Goal: Transaction & Acquisition: Purchase product/service

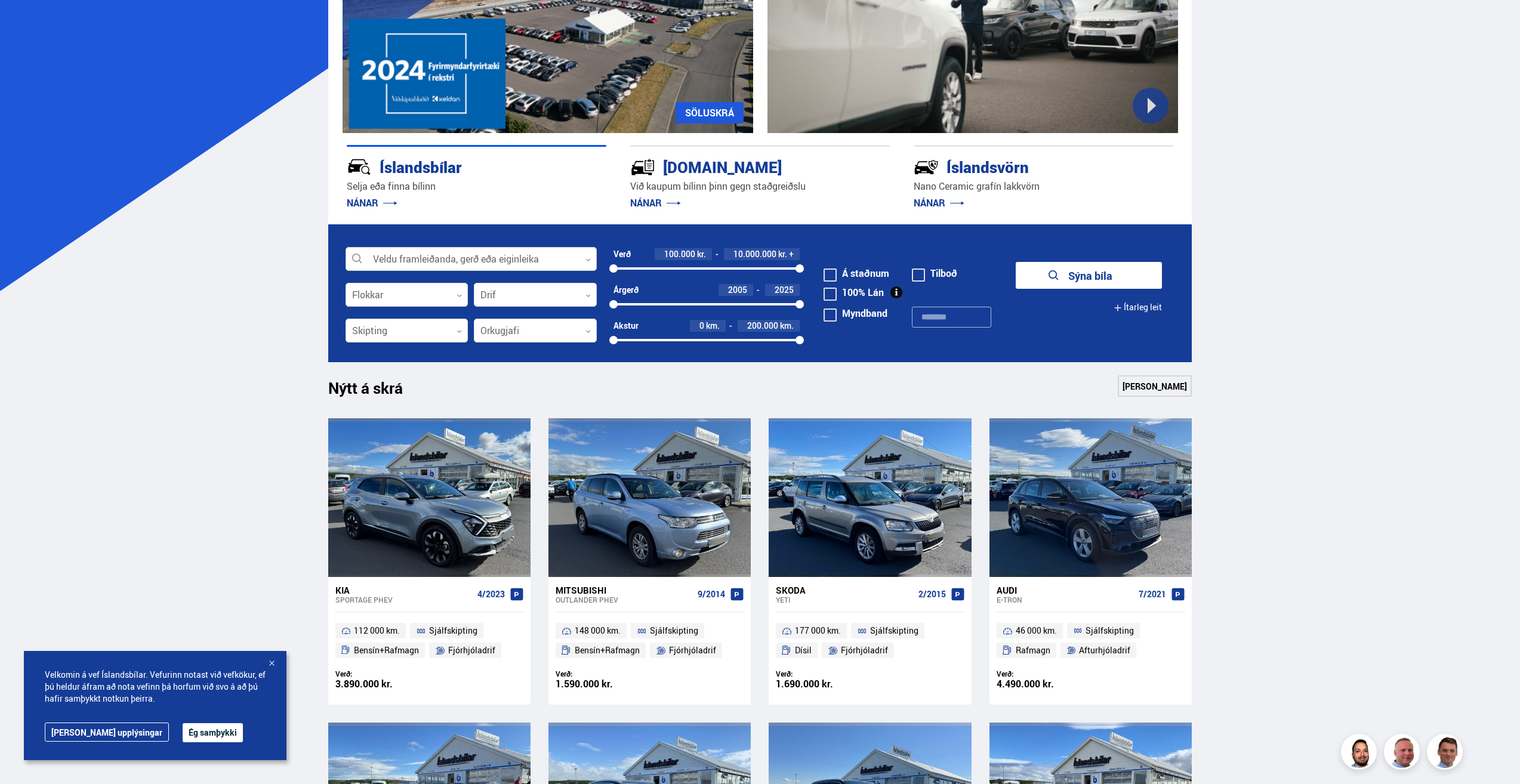
click at [459, 259] on div at bounding box center [470, 259] width 251 height 24
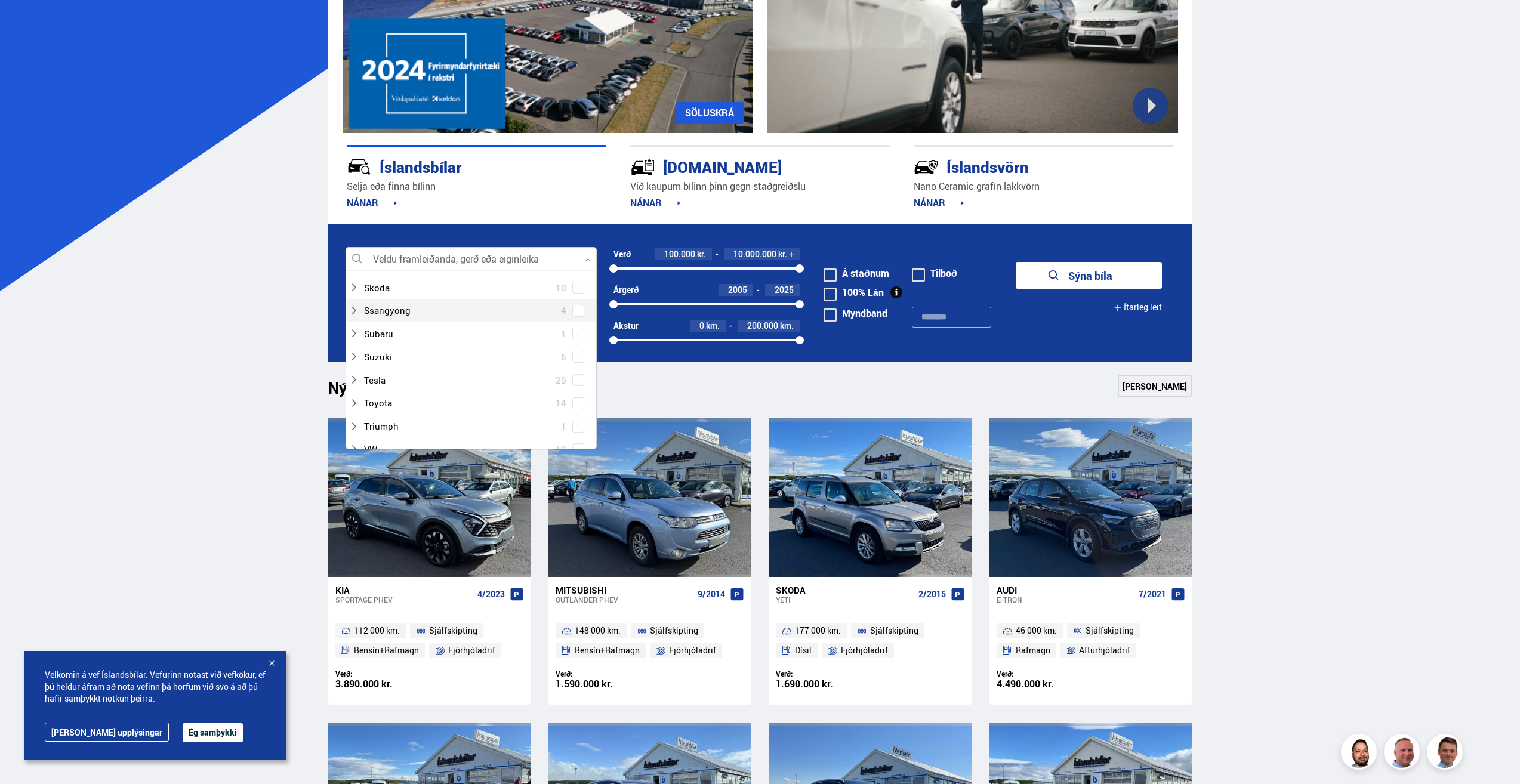
scroll to position [835, 0]
click at [363, 326] on div at bounding box center [458, 324] width 220 height 18
click at [365, 323] on div at bounding box center [458, 324] width 220 height 18
click at [576, 326] on span at bounding box center [577, 323] width 4 height 4
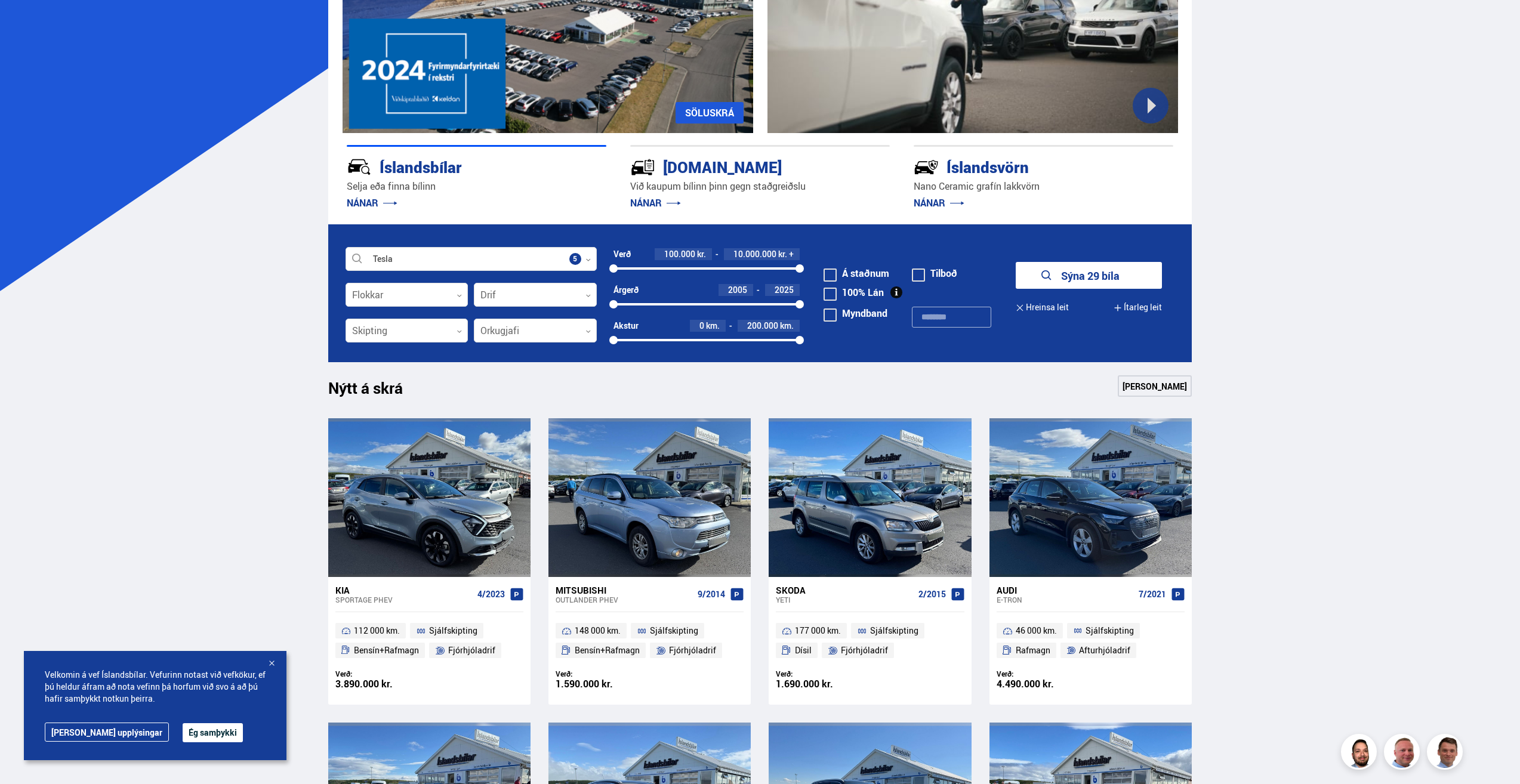
click at [1057, 279] on button "Sýna 29 bíla" at bounding box center [1088, 275] width 146 height 27
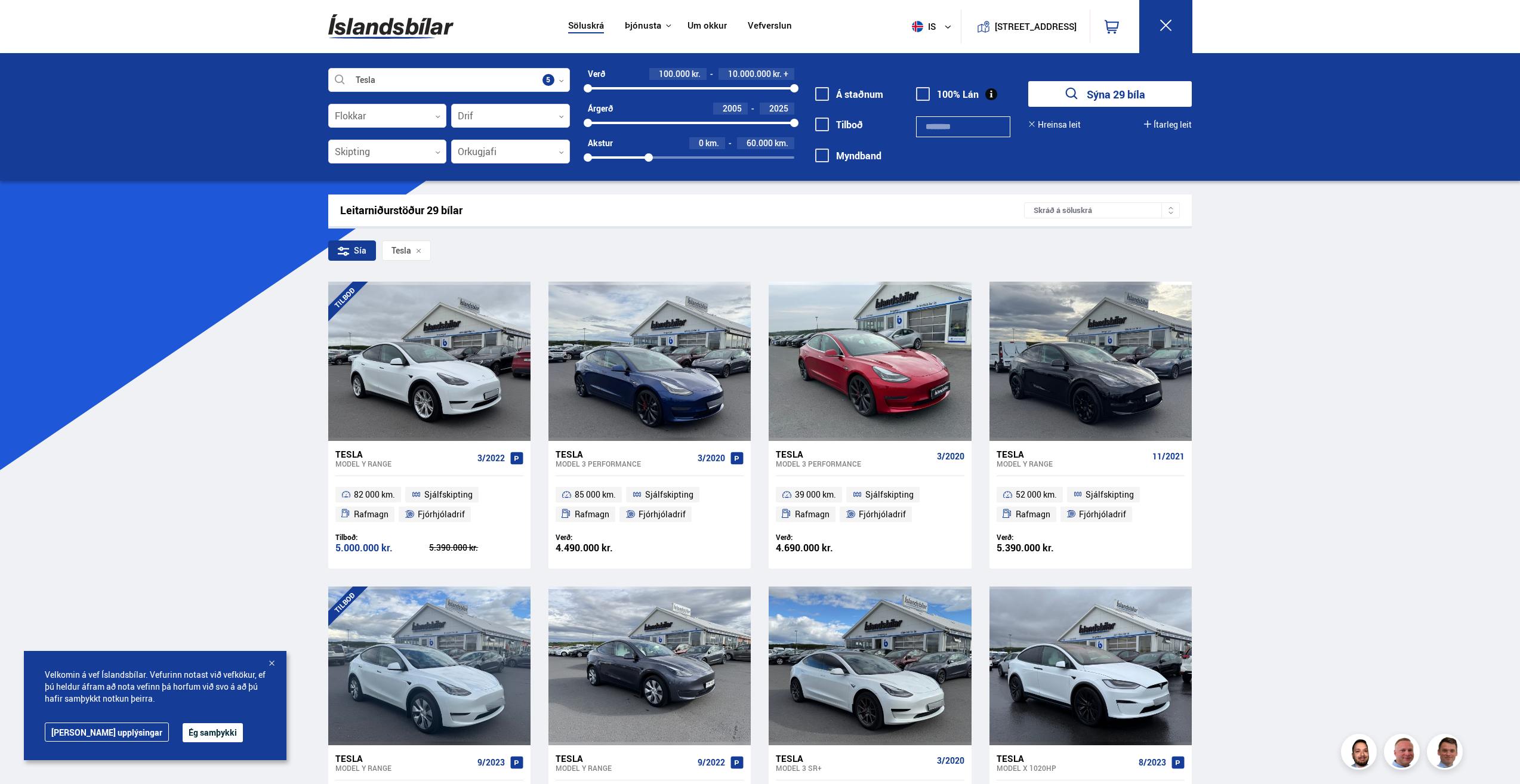
drag, startPoint x: 795, startPoint y: 159, endPoint x: 648, endPoint y: 161, distance: 147.0
click at [648, 161] on div at bounding box center [649, 158] width 9 height 9
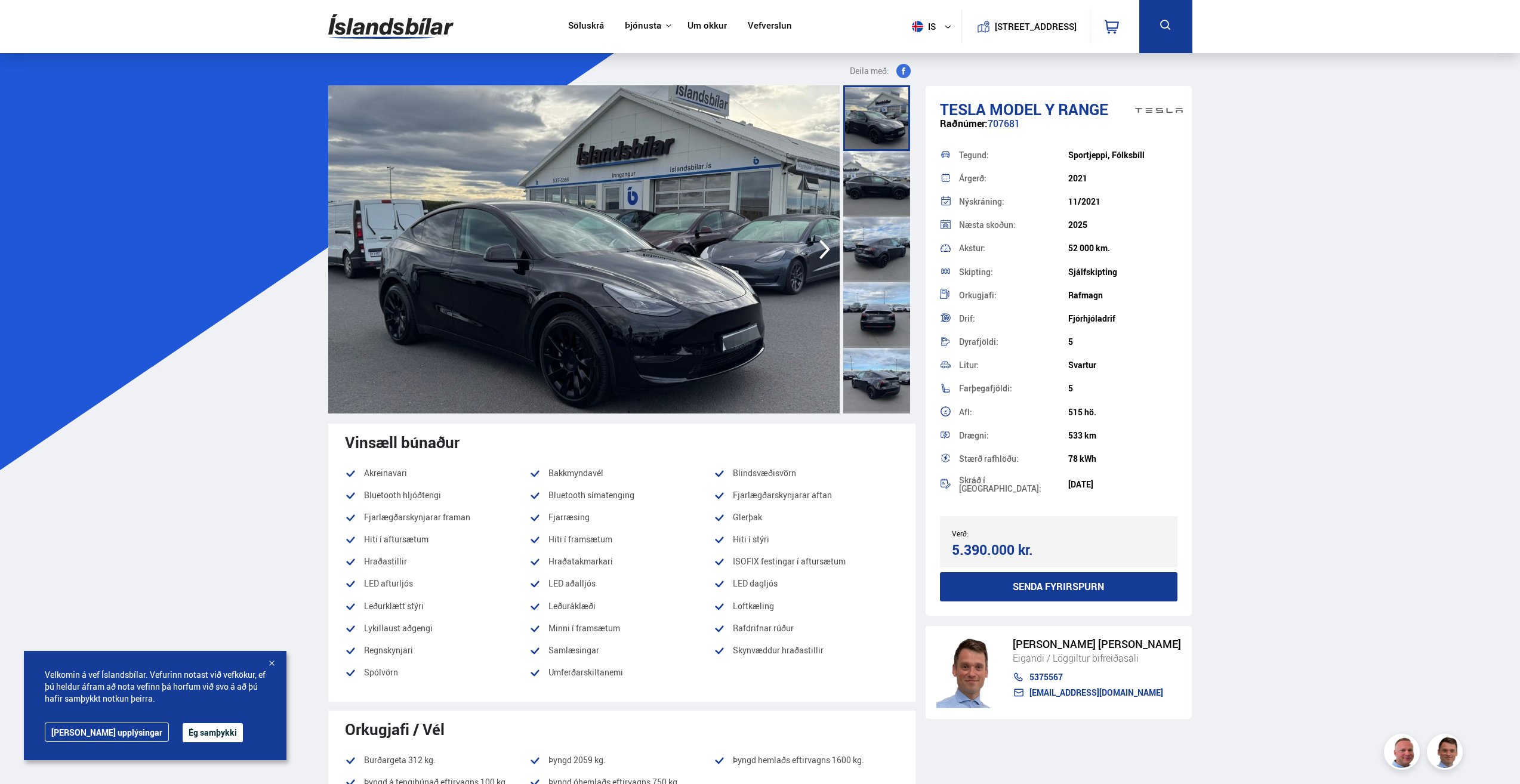
click at [662, 219] on img at bounding box center [584, 249] width 512 height 328
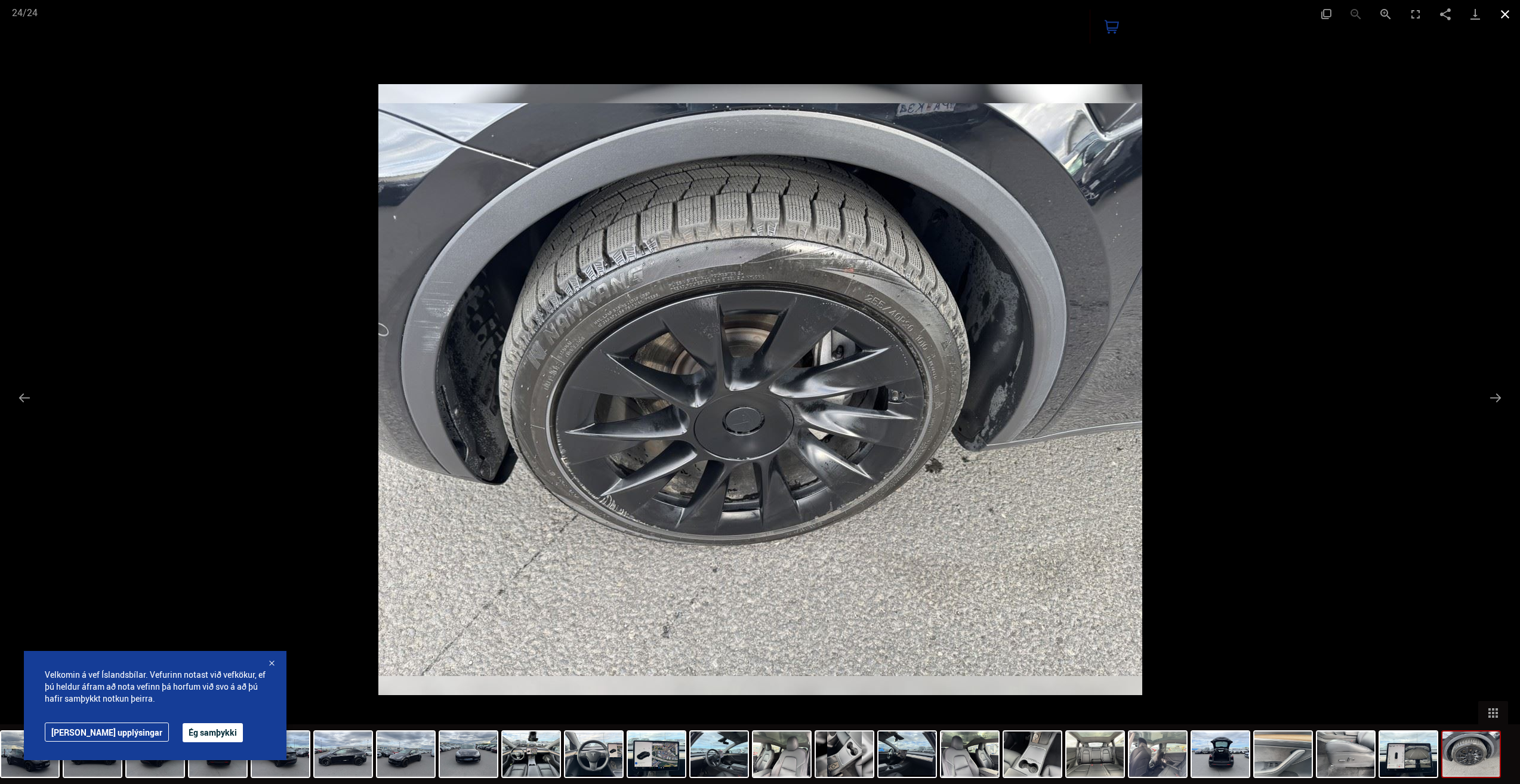
click at [1507, 10] on button "Close gallery" at bounding box center [1505, 14] width 30 height 28
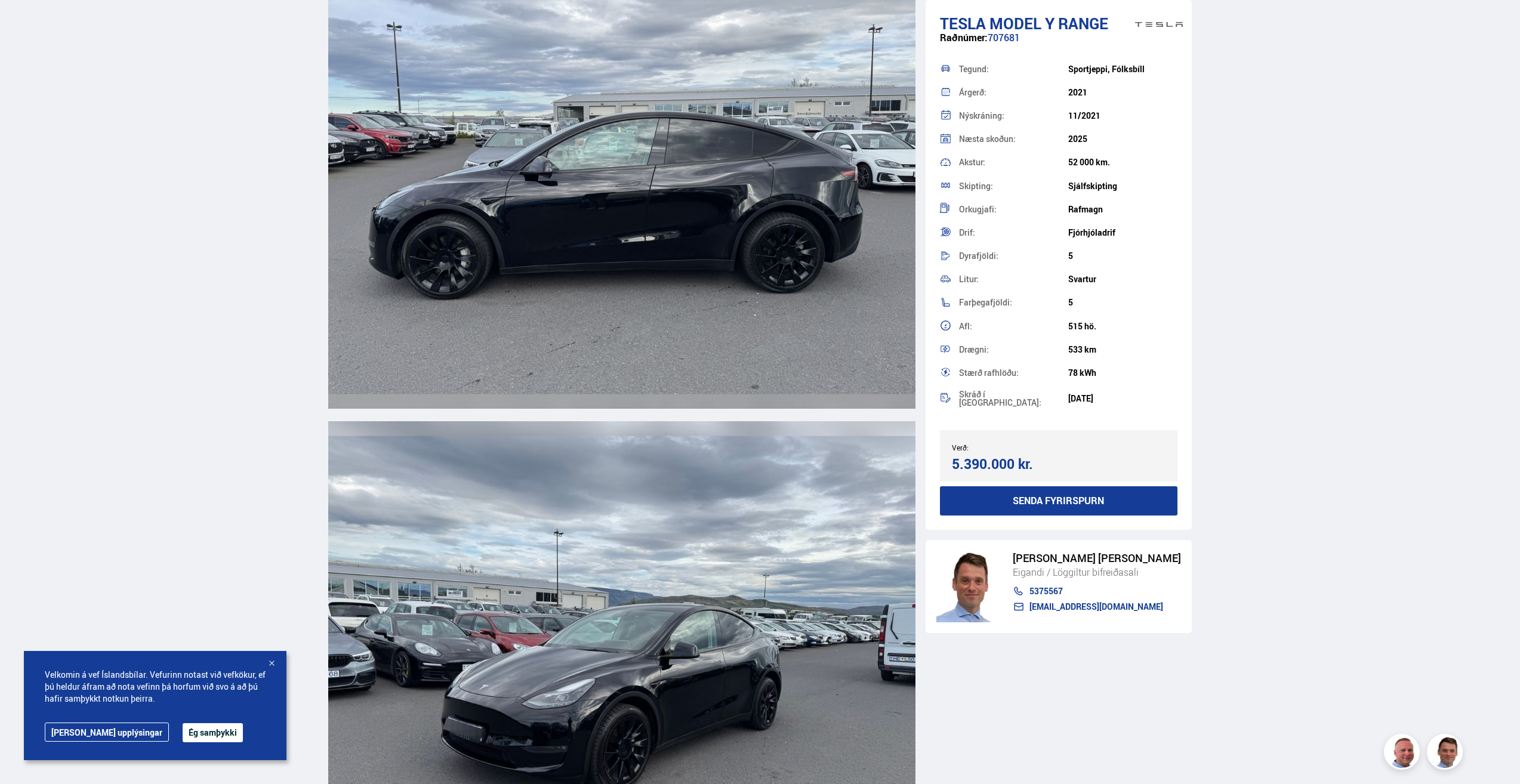
scroll to position [3997, 0]
